Goal: Task Accomplishment & Management: Complete application form

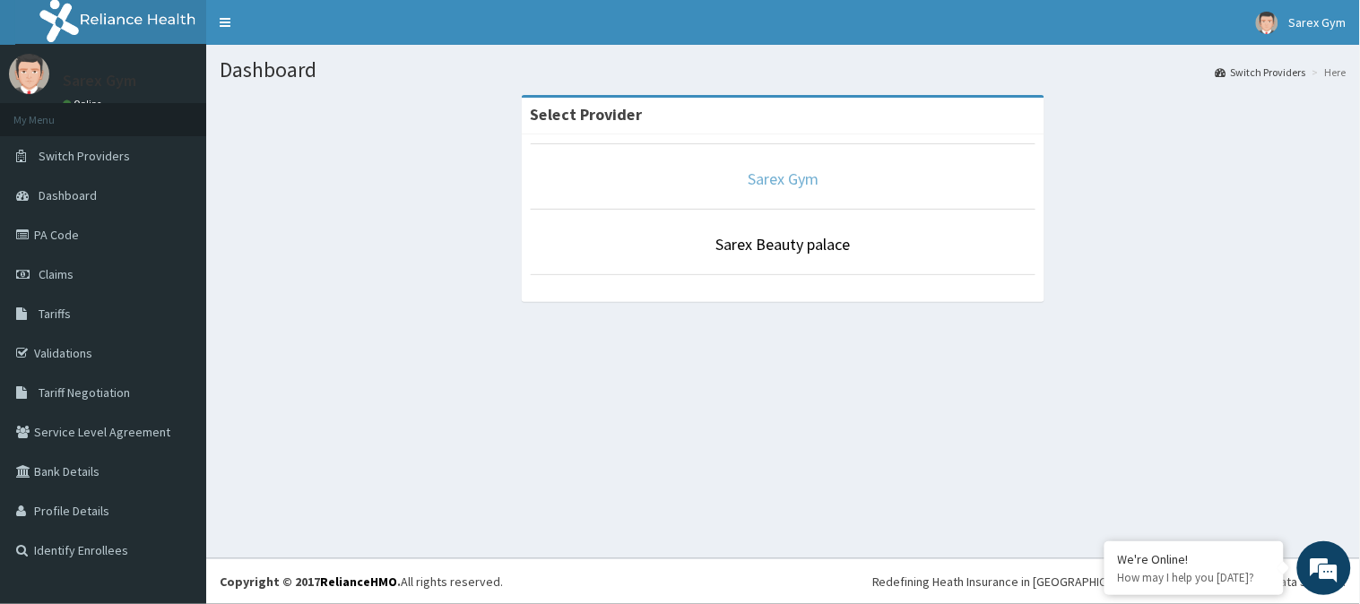
click at [801, 183] on link "Sarex Gym" at bounding box center [783, 179] width 71 height 21
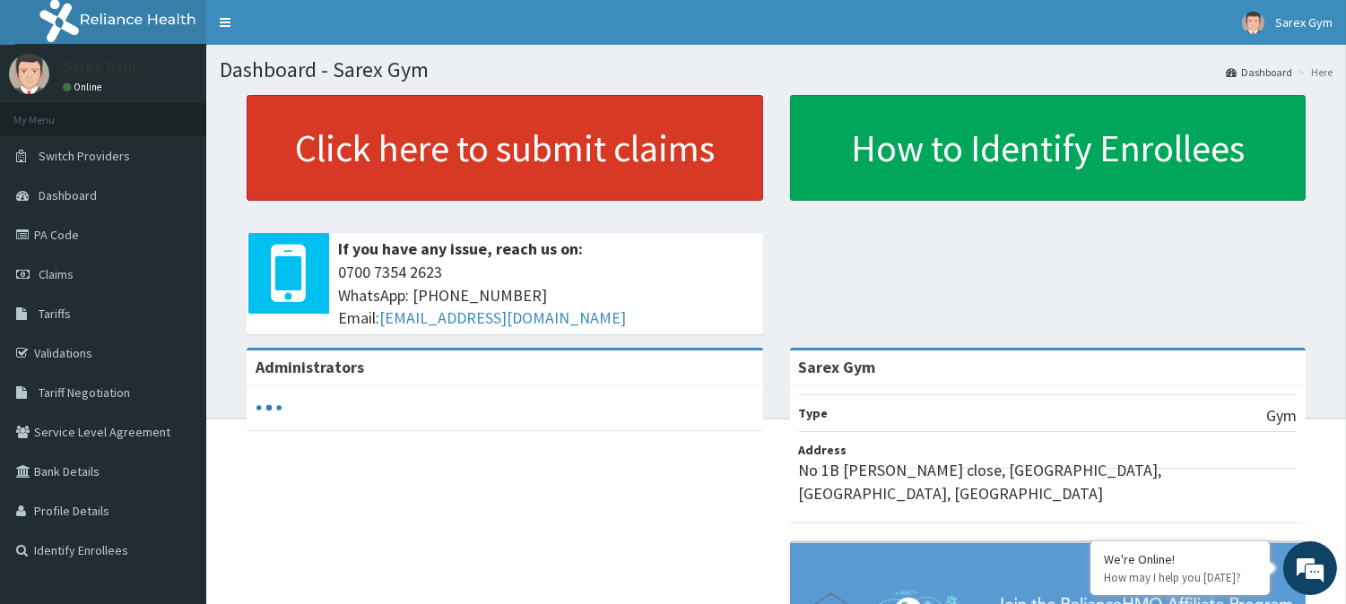
click at [639, 129] on link "Click here to submit claims" at bounding box center [505, 148] width 517 height 106
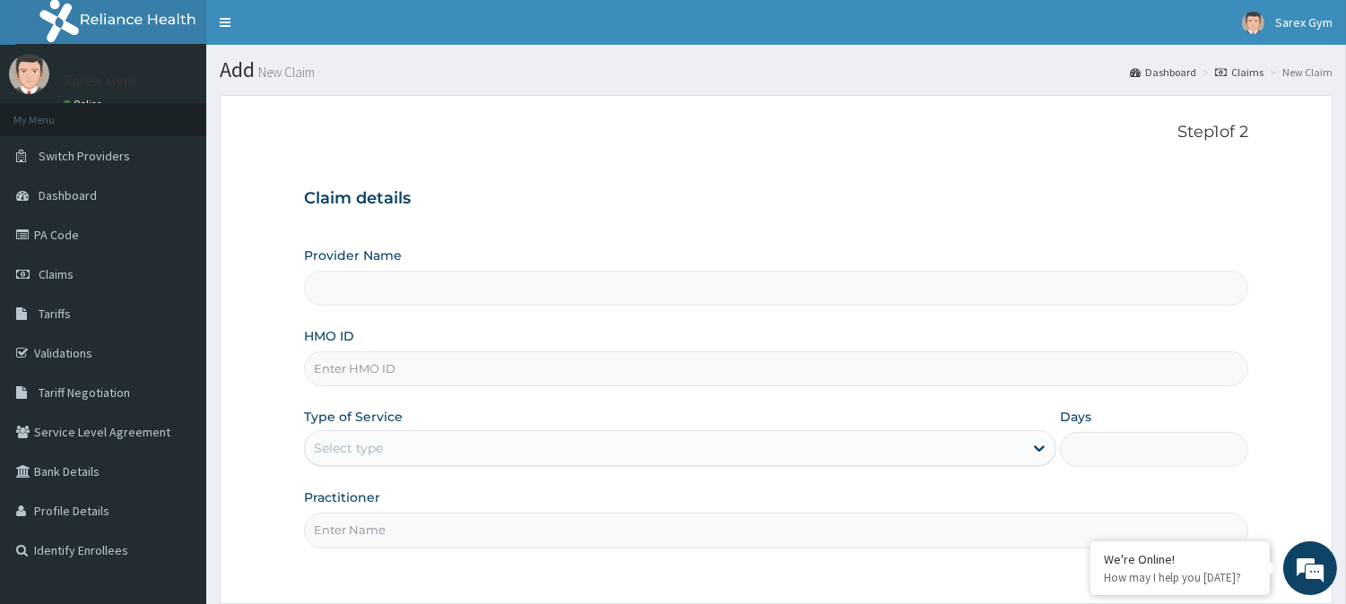
click at [514, 360] on input "HMO ID" at bounding box center [776, 369] width 944 height 35
type input "Sarex Gym"
type input "1"
type input "f"
type input "FMP/10131/D"
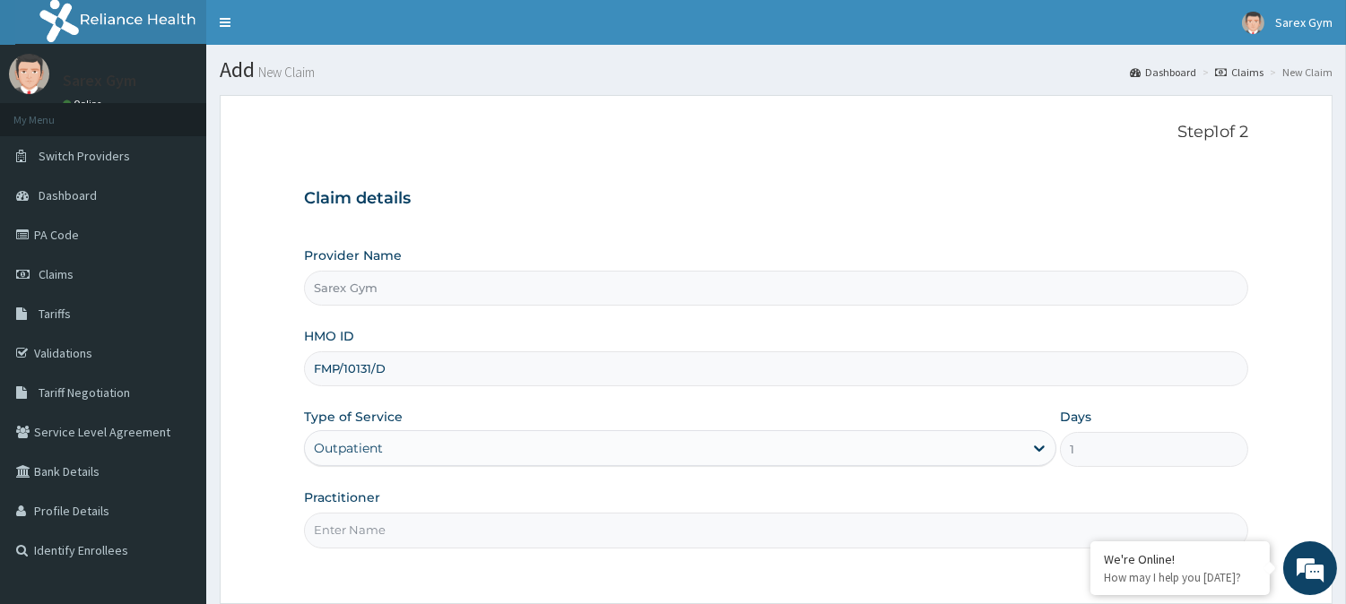
click at [435, 538] on input "Practitioner" at bounding box center [776, 530] width 944 height 35
type input "FAVOUR"
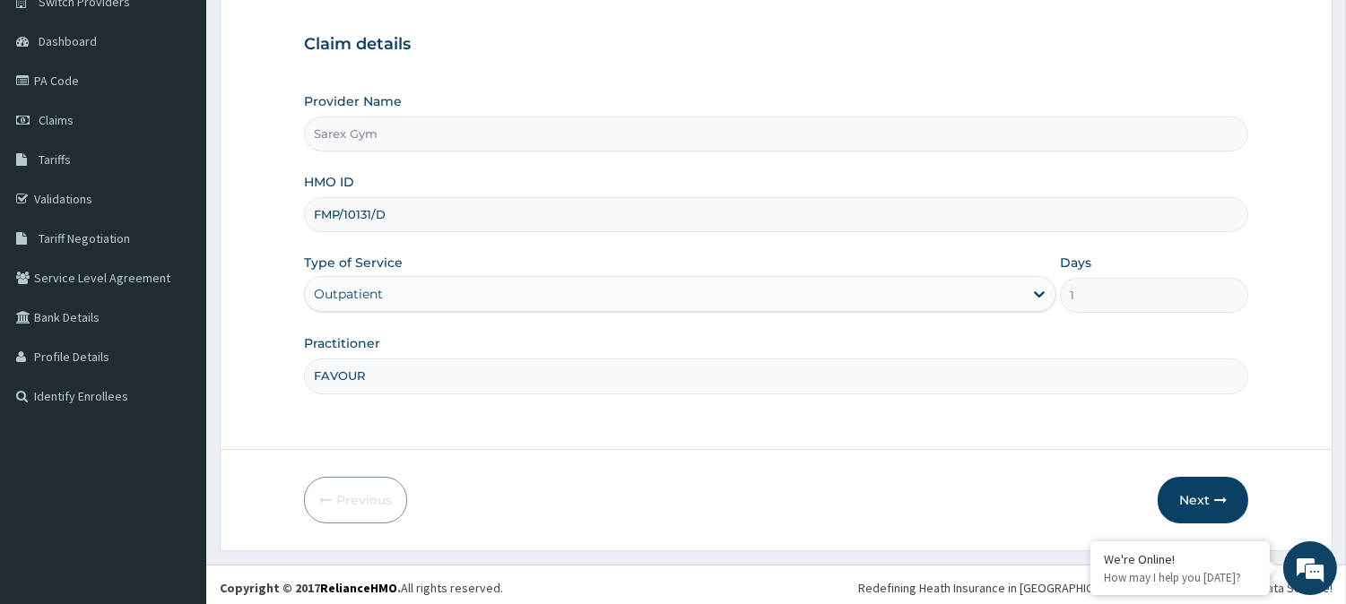
scroll to position [160, 0]
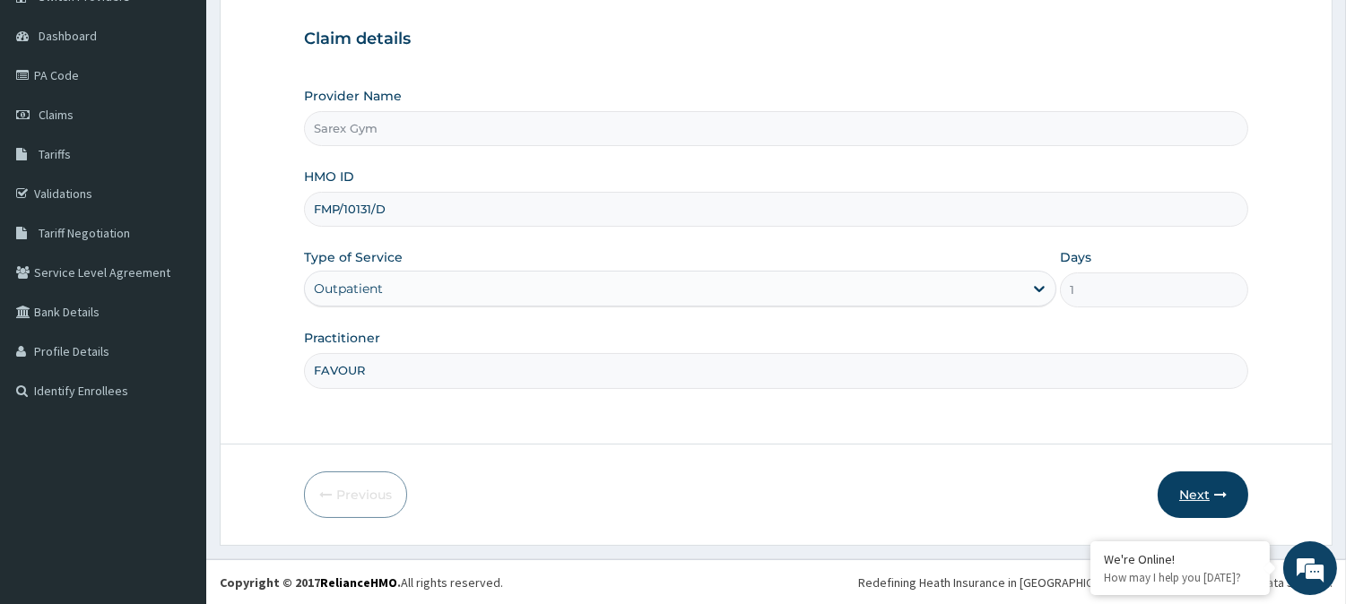
click at [1203, 488] on button "Next" at bounding box center [1203, 495] width 91 height 47
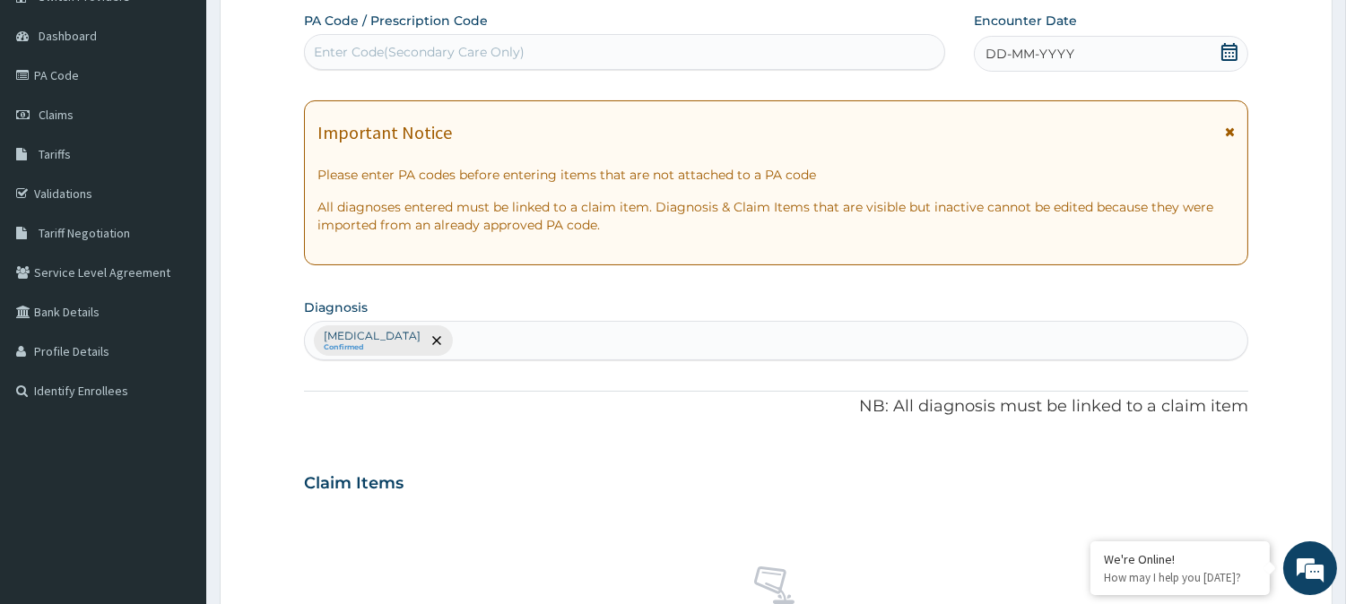
click at [686, 34] on div "Enter Code(Secondary Care Only)" at bounding box center [624, 52] width 641 height 36
type input "PA/EAE6D5"
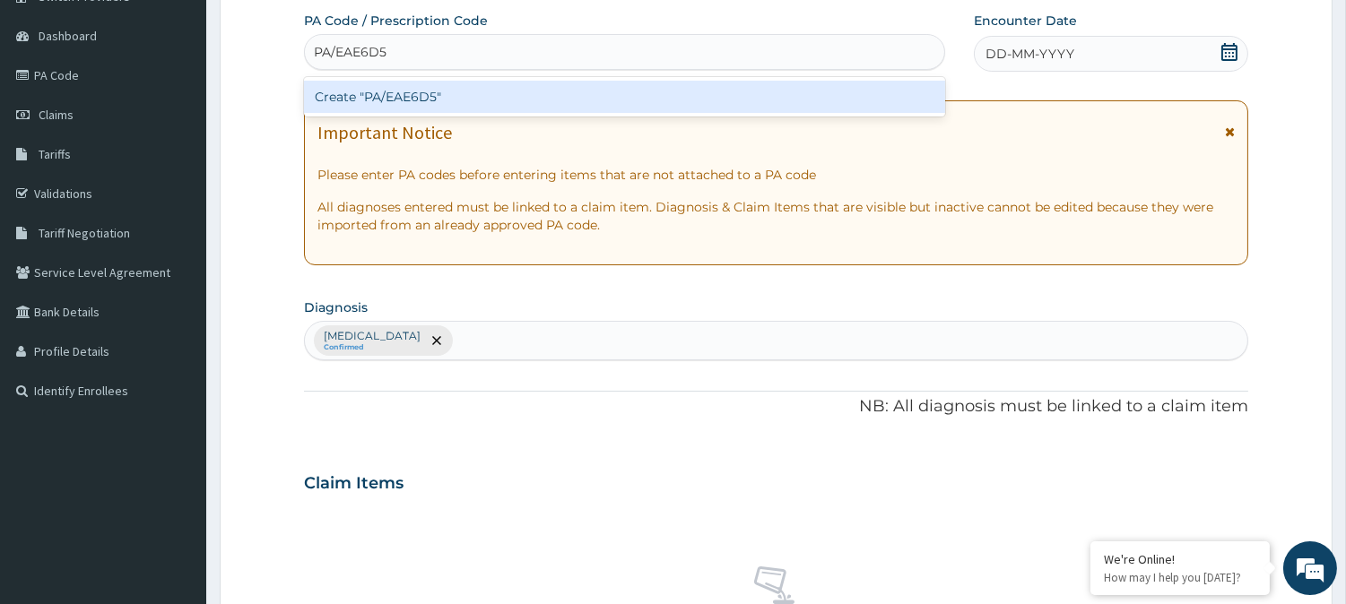
click at [685, 95] on div "Create "PA/EAE6D5"" at bounding box center [624, 97] width 641 height 32
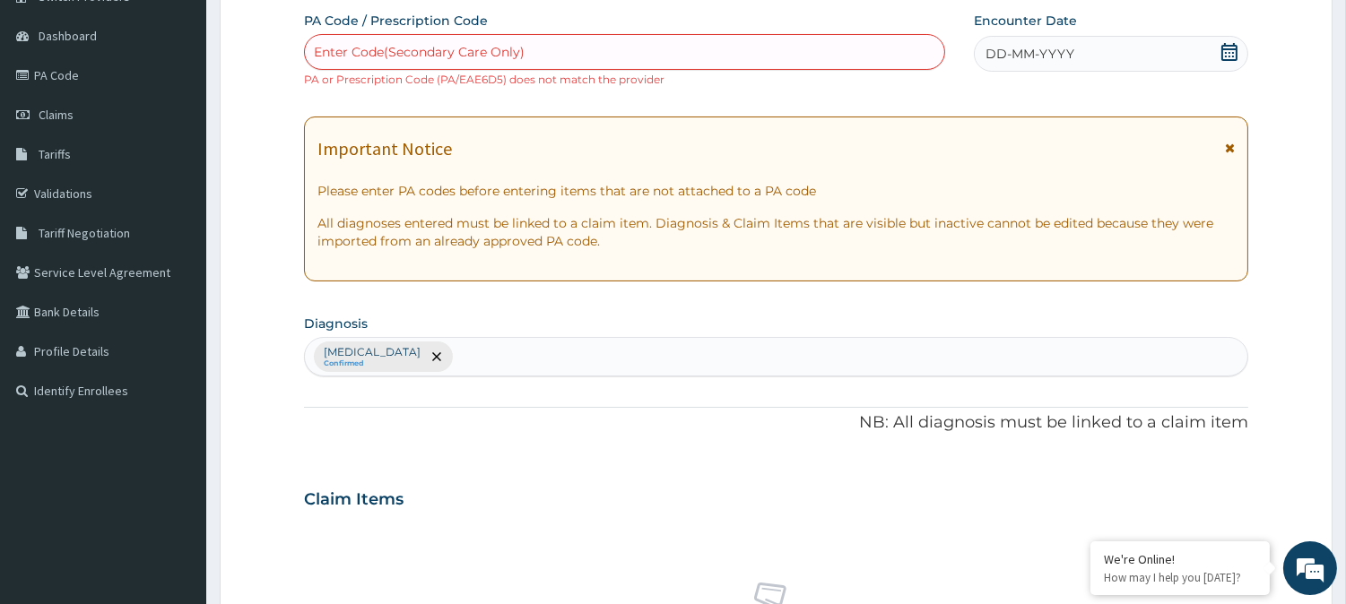
click at [522, 34] on div "Enter Code(Secondary Care Only)" at bounding box center [624, 52] width 641 height 36
type input "PA/EAE6D3"
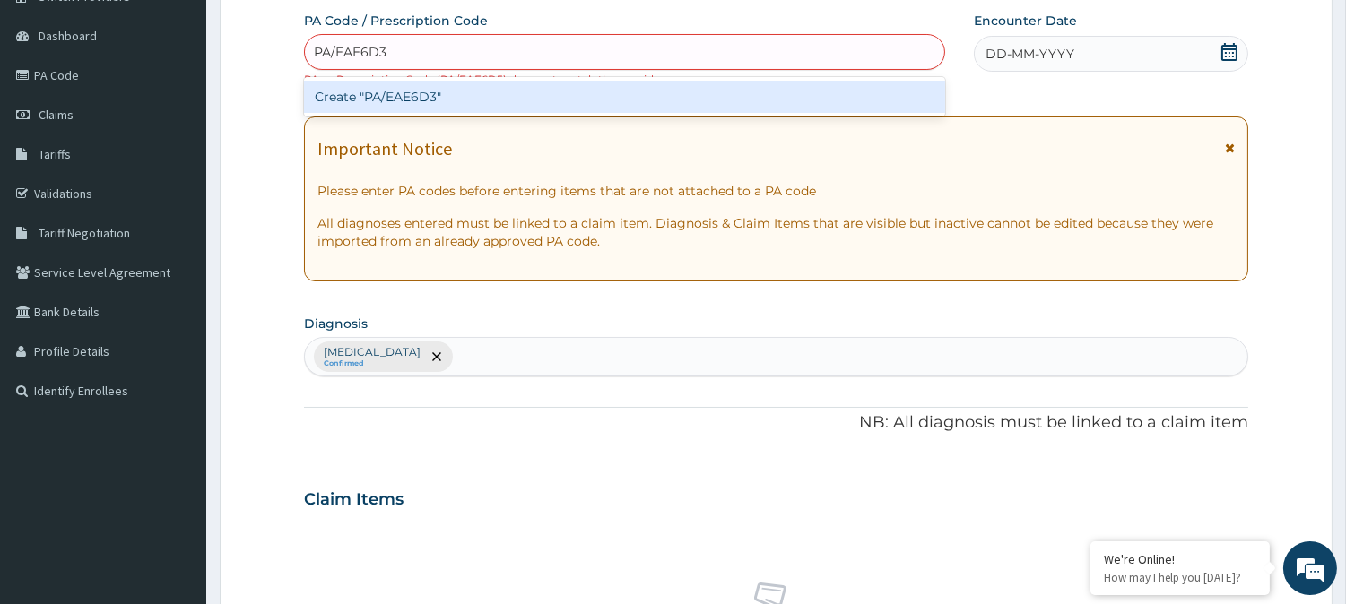
click at [517, 99] on div "Create "PA/EAE6D3"" at bounding box center [624, 97] width 641 height 32
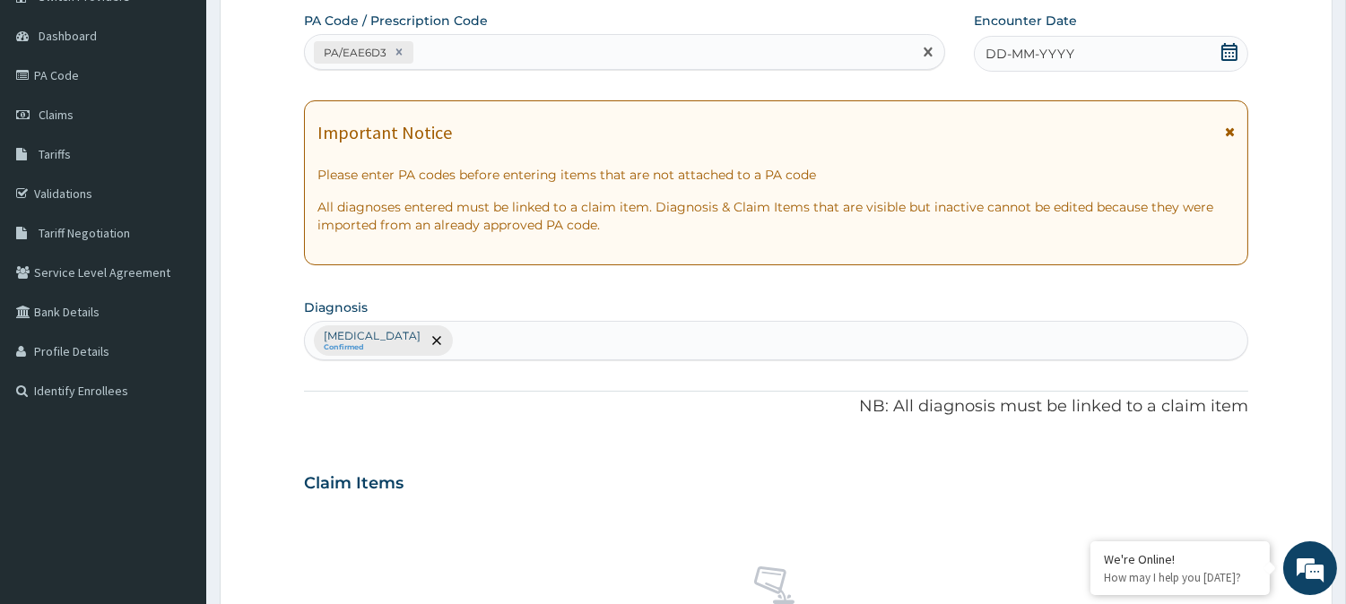
click at [1017, 49] on span "DD-MM-YYYY" at bounding box center [1030, 54] width 89 height 18
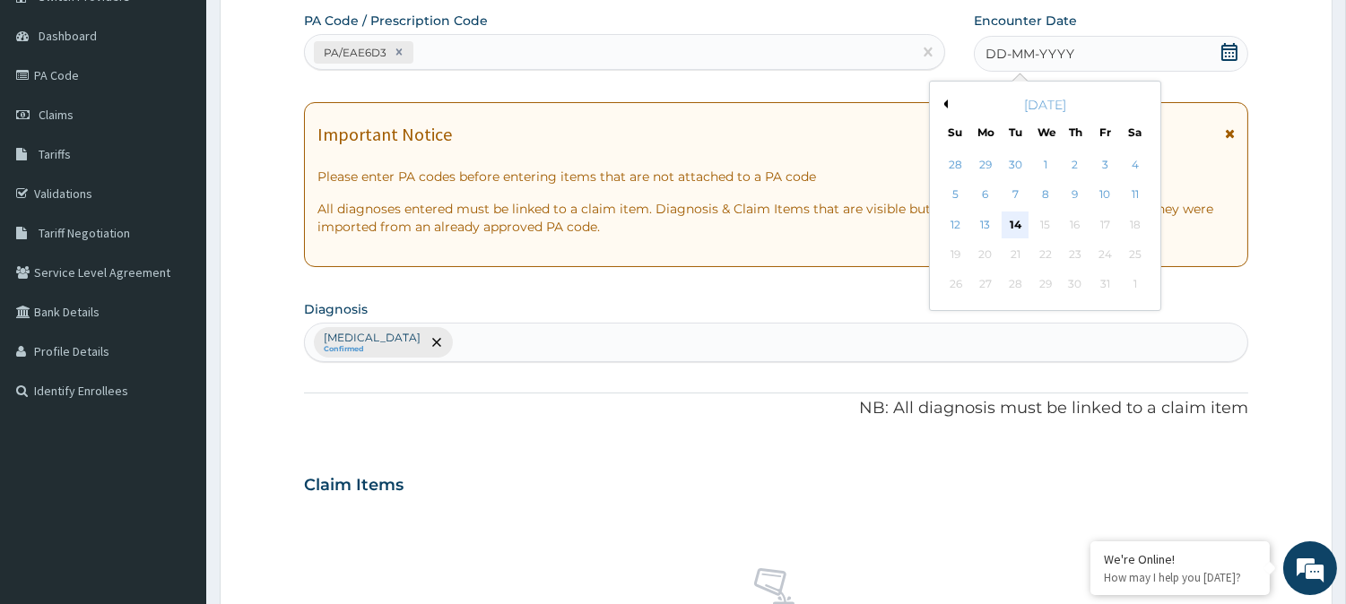
click at [1016, 237] on div "14" at bounding box center [1015, 225] width 27 height 27
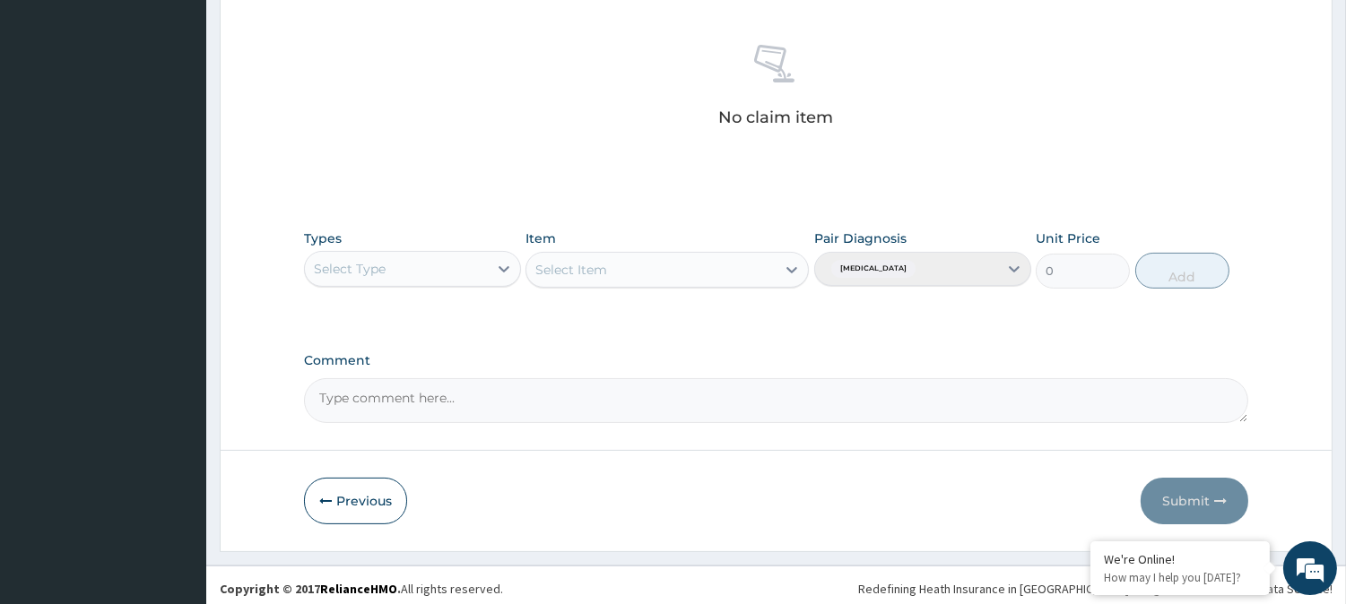
scroll to position [688, 0]
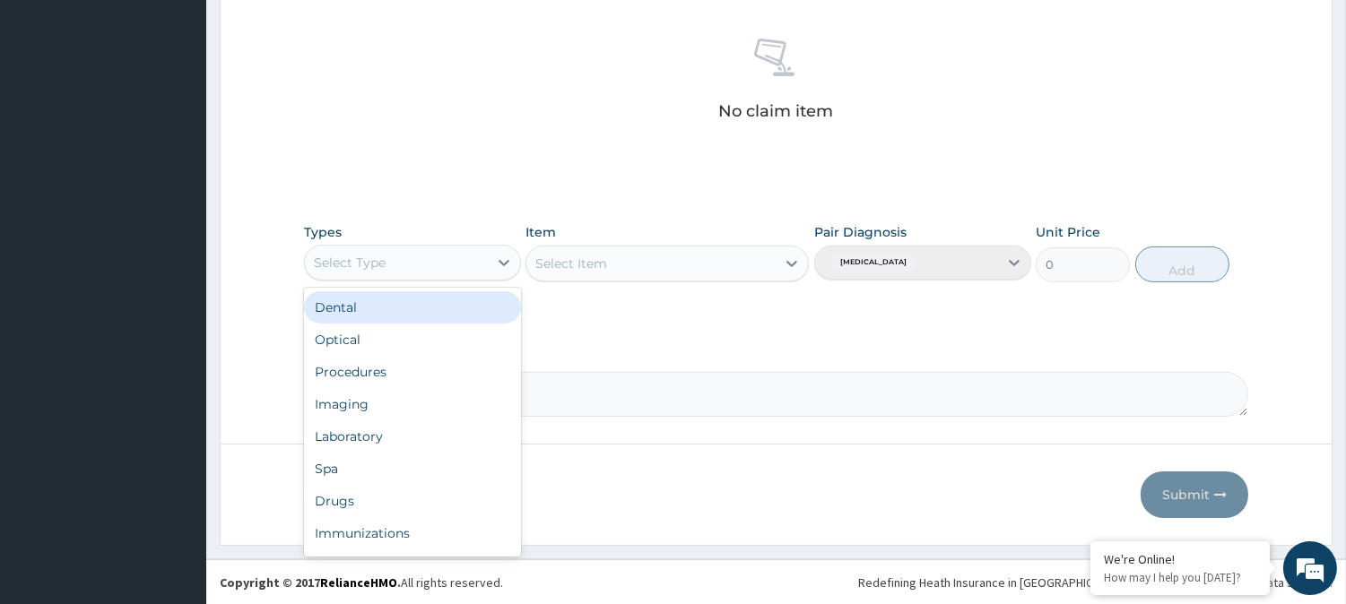
click at [472, 276] on div "Select Type" at bounding box center [412, 263] width 217 height 36
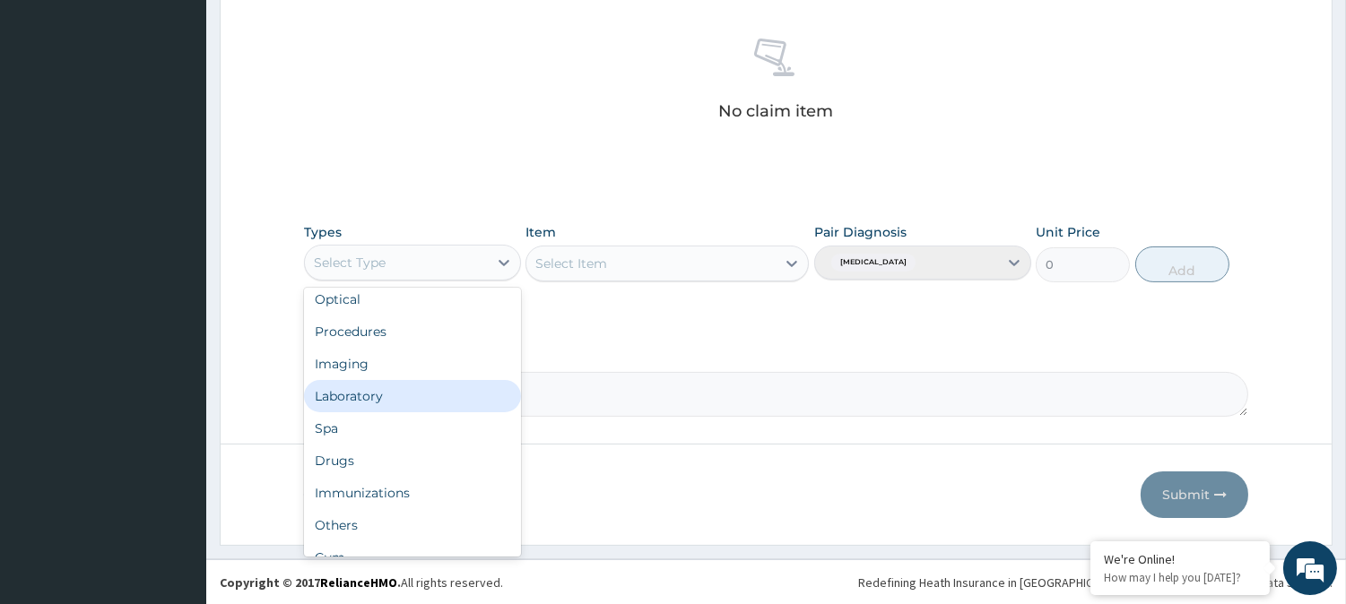
scroll to position [59, 0]
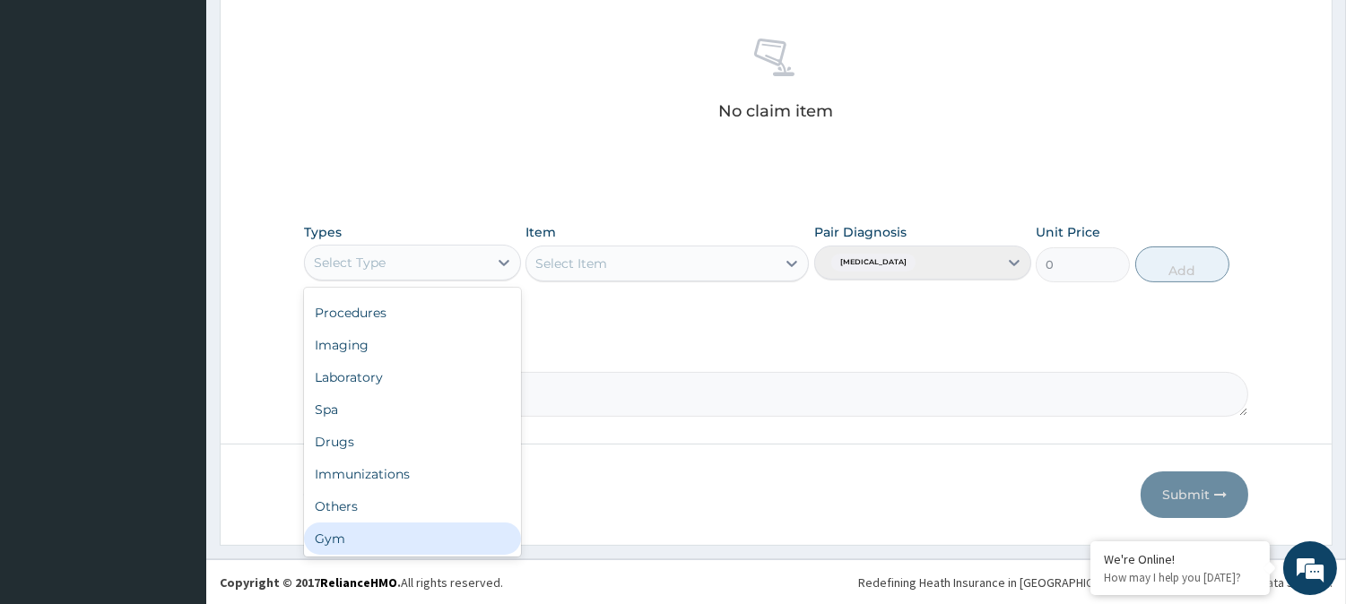
click at [387, 544] on div "Gym" at bounding box center [412, 539] width 217 height 32
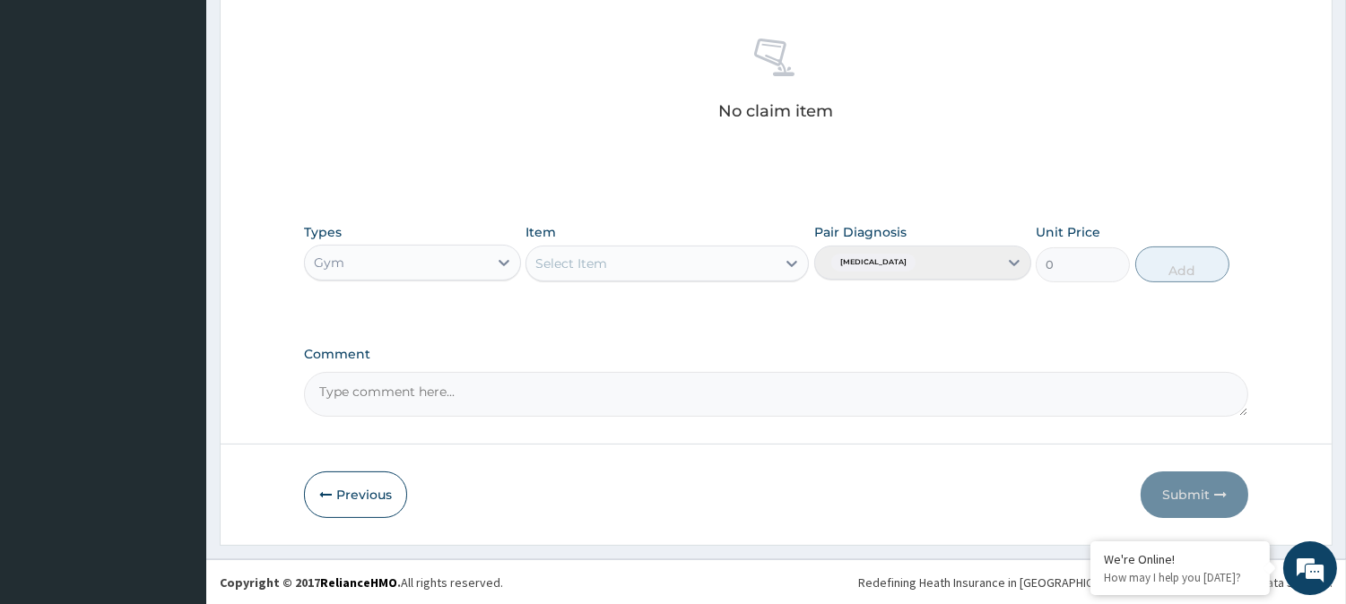
click at [768, 255] on div "Select Item" at bounding box center [650, 263] width 249 height 29
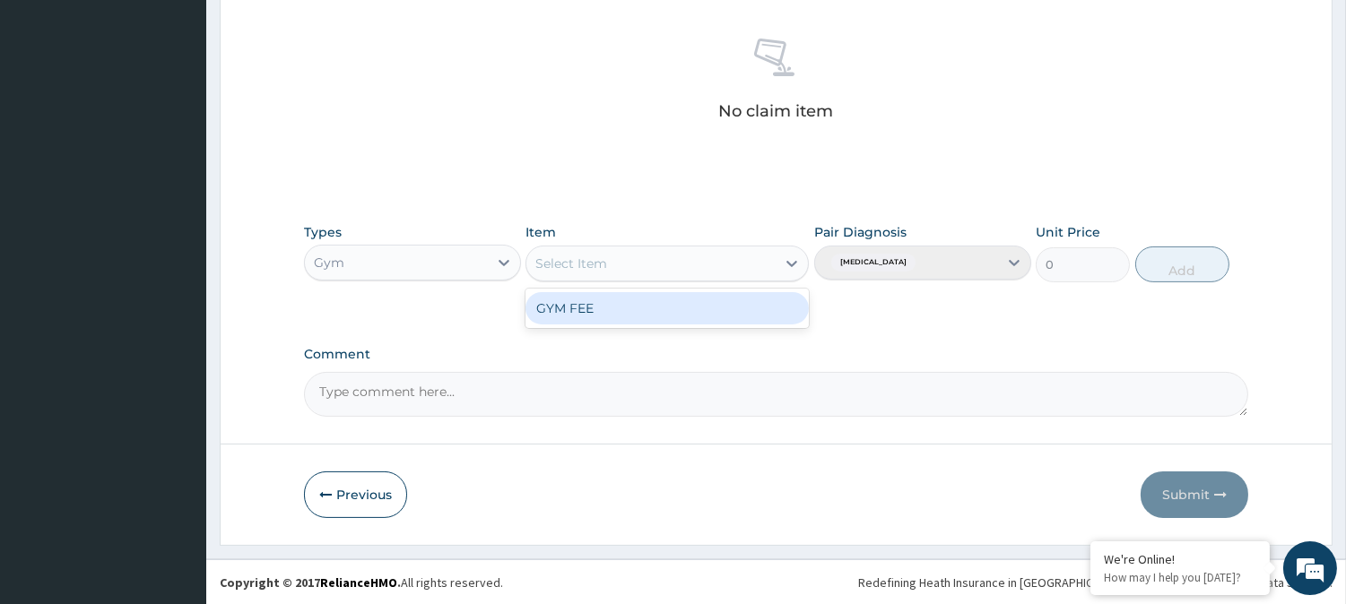
click at [769, 299] on div "GYM FEE" at bounding box center [667, 308] width 283 height 32
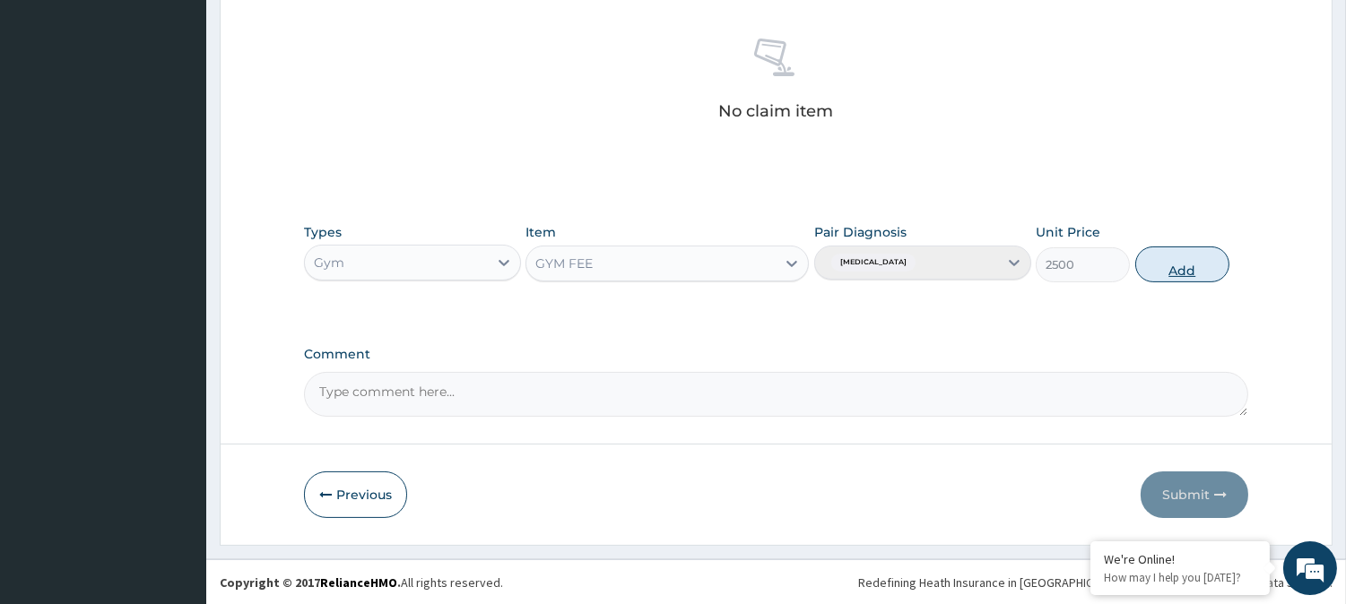
drag, startPoint x: 1149, startPoint y: 285, endPoint x: 1166, endPoint y: 271, distance: 22.3
click at [1166, 271] on div "Types Gym Item GYM FEE Pair Diagnosis Lack of physical exercise Unit Price 2500…" at bounding box center [776, 252] width 944 height 77
click at [1166, 271] on button "Add" at bounding box center [1182, 265] width 94 height 36
type input "0"
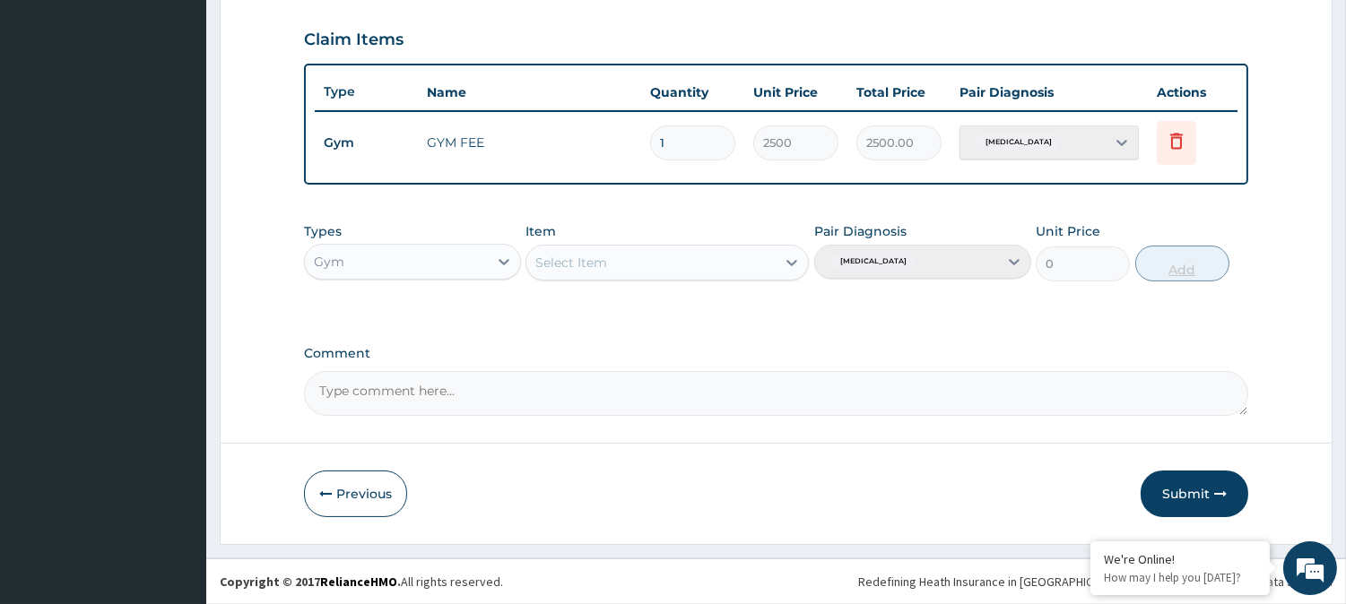
scroll to position [602, 0]
click at [1177, 488] on button "Submit" at bounding box center [1195, 496] width 108 height 47
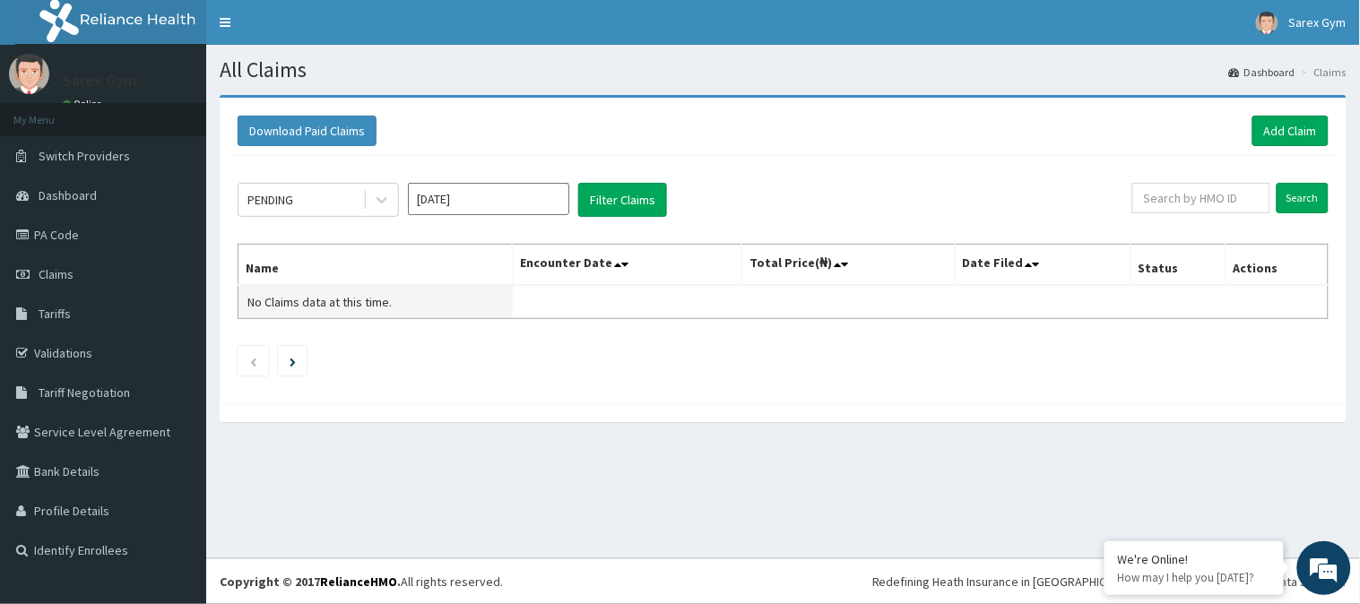
click at [507, 314] on td "No Claims data at this time." at bounding box center [376, 302] width 274 height 34
